Goal: Task Accomplishment & Management: Complete application form

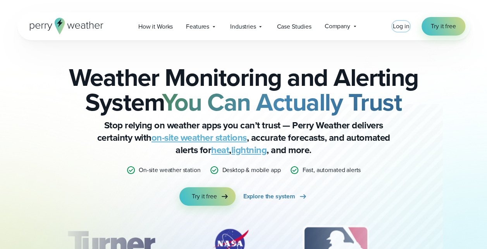
click at [407, 24] on span "Log in" at bounding box center [401, 26] width 16 height 9
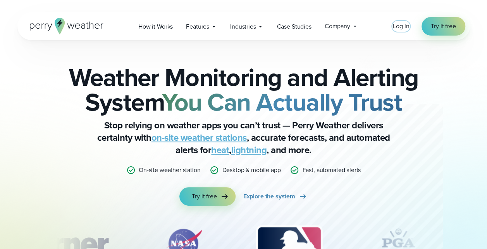
click at [400, 26] on span "Log in" at bounding box center [401, 26] width 16 height 9
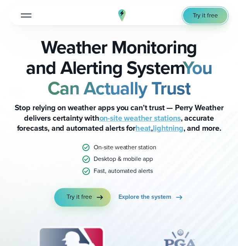
click at [198, 14] on span "Try it free" at bounding box center [206, 15] width 26 height 9
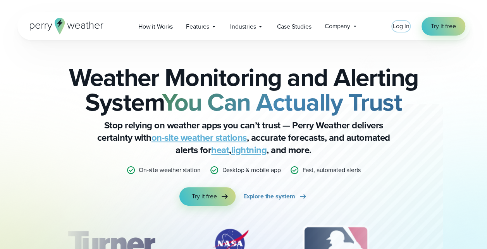
click at [407, 30] on link "Log in" at bounding box center [401, 26] width 16 height 9
